Goal: Information Seeking & Learning: Learn about a topic

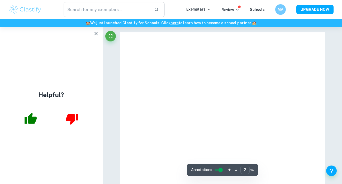
type input "1"
